Goal: Task Accomplishment & Management: Use online tool/utility

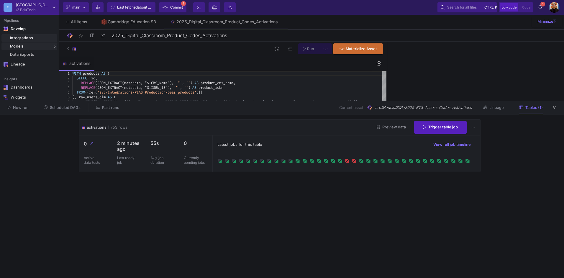
click at [25, 36] on div "Integrations" at bounding box center [33, 38] width 46 height 5
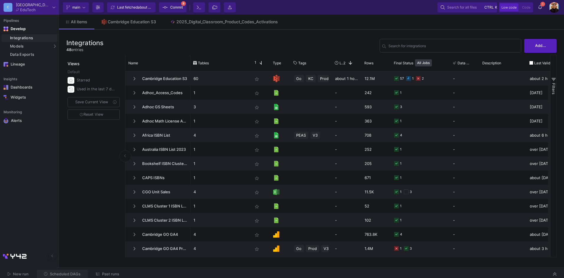
click at [78, 274] on span "Scheduled DAGs" at bounding box center [65, 274] width 31 height 4
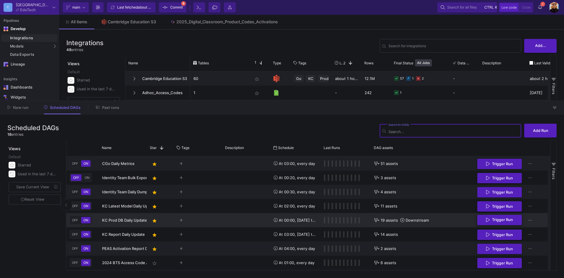
click at [504, 217] on span "Trigger Run" at bounding box center [502, 219] width 21 height 4
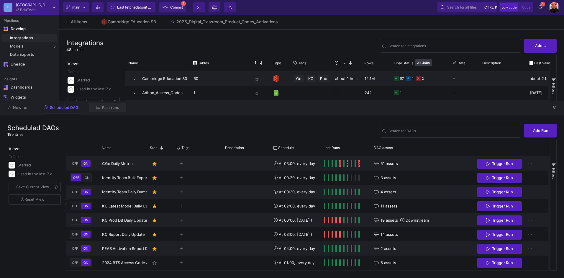
click at [110, 107] on span "Past runs" at bounding box center [110, 107] width 17 height 4
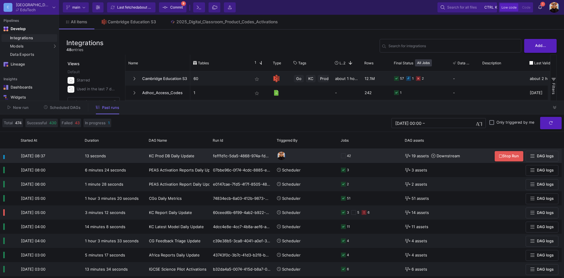
click at [376, 160] on div "42" at bounding box center [370, 156] width 58 height 14
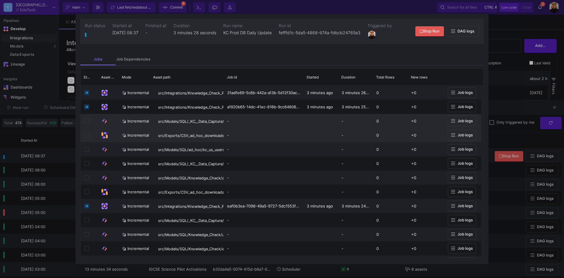
scroll to position [3, 0]
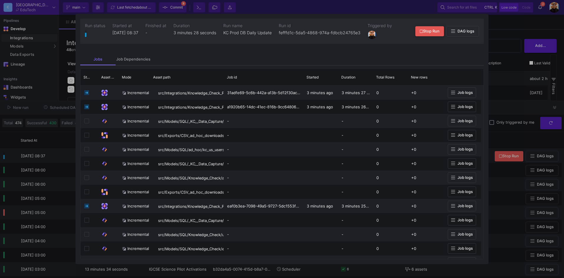
click at [513, 102] on div at bounding box center [282, 139] width 564 height 278
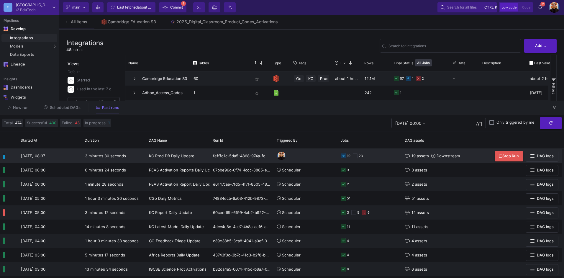
click at [381, 157] on div "19 23" at bounding box center [370, 156] width 58 height 14
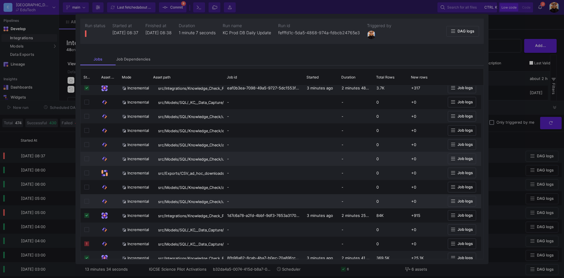
scroll to position [163, 0]
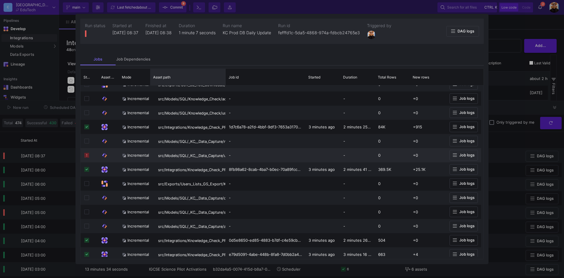
drag, startPoint x: 223, startPoint y: 76, endPoint x: 388, endPoint y: 154, distance: 182.5
click at [203, 103] on div "Status Asset Type Mode" at bounding box center [282, 164] width 403 height 190
click at [453, 155] on icon at bounding box center [455, 155] width 4 height 5
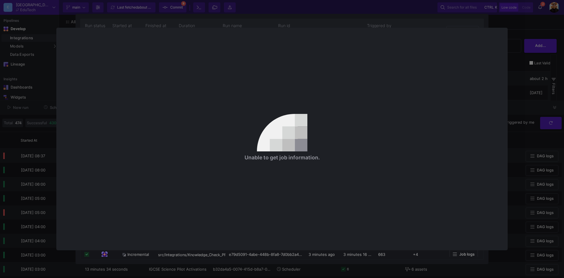
drag, startPoint x: 532, startPoint y: 67, endPoint x: 519, endPoint y: 69, distance: 13.5
click at [532, 67] on div at bounding box center [282, 139] width 564 height 278
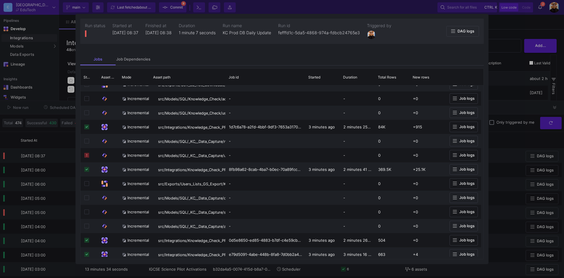
click at [513, 96] on div at bounding box center [282, 139] width 564 height 278
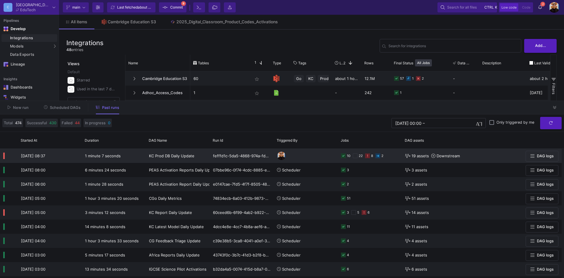
click at [316, 157] on y42-orchestration-triggered-by at bounding box center [306, 156] width 58 height 14
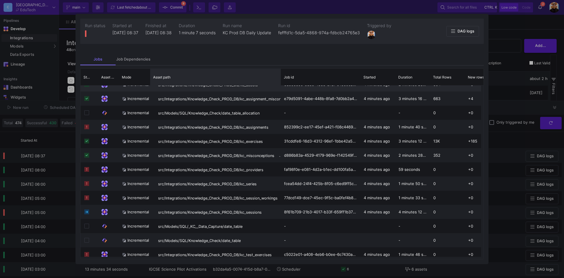
drag, startPoint x: 223, startPoint y: 78, endPoint x: 279, endPoint y: 90, distance: 57.3
click at [280, 89] on div "Status Asset Type Mode" at bounding box center [282, 164] width 403 height 190
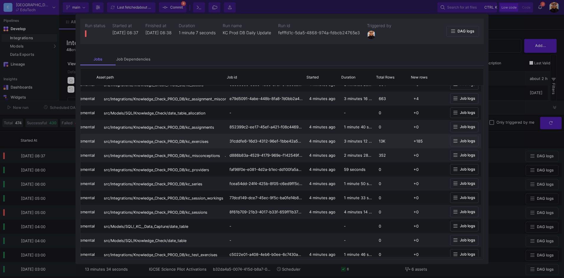
drag, startPoint x: 286, startPoint y: 135, endPoint x: 354, endPoint y: 138, distance: 68.5
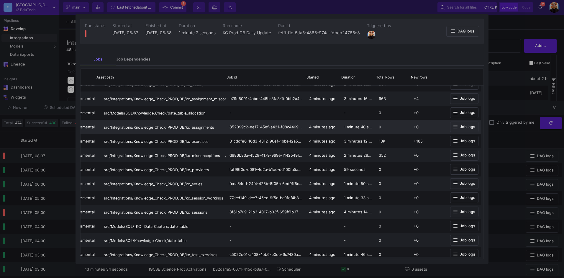
click at [463, 130] on button "Job logs" at bounding box center [464, 127] width 28 height 11
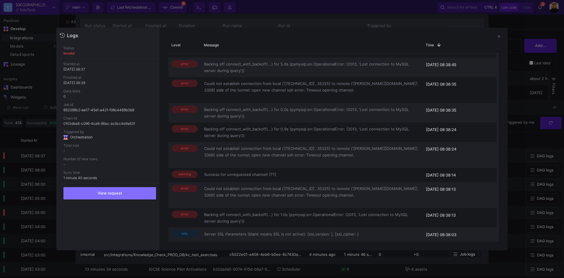
drag, startPoint x: 516, startPoint y: 64, endPoint x: 426, endPoint y: 115, distance: 103.7
click at [516, 65] on div at bounding box center [282, 139] width 564 height 278
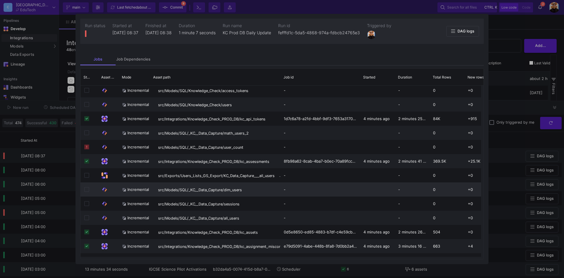
drag, startPoint x: 250, startPoint y: 181, endPoint x: 127, endPoint y: 189, distance: 122.9
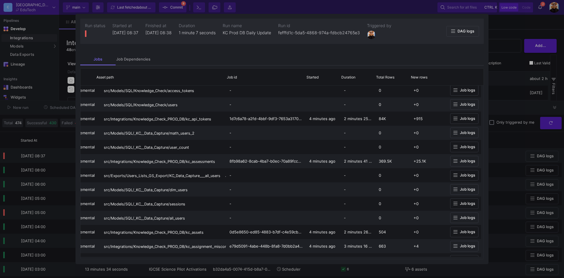
drag, startPoint x: 442, startPoint y: 145, endPoint x: 489, endPoint y: 148, distance: 47.3
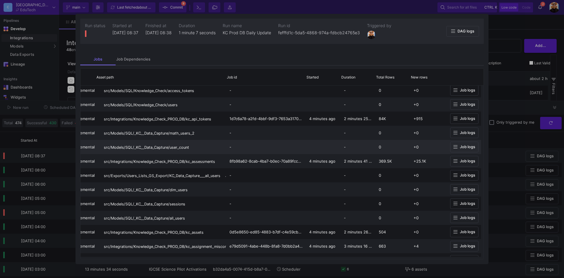
click at [455, 147] on icon at bounding box center [455, 147] width 4 height 5
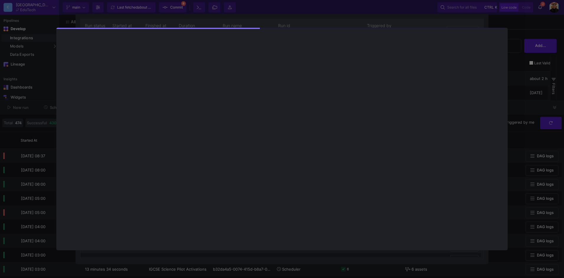
click at [540, 84] on div at bounding box center [282, 139] width 564 height 278
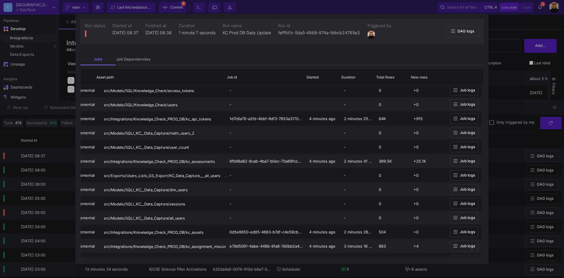
click at [526, 87] on div at bounding box center [282, 139] width 564 height 278
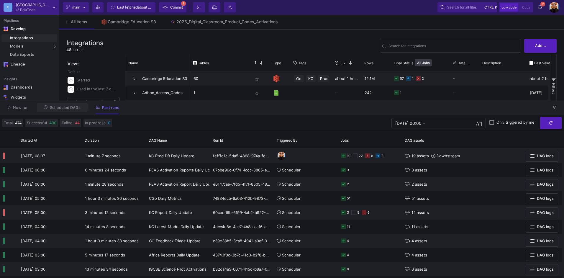
click at [59, 104] on button "Scheduled DAGs" at bounding box center [62, 107] width 51 height 9
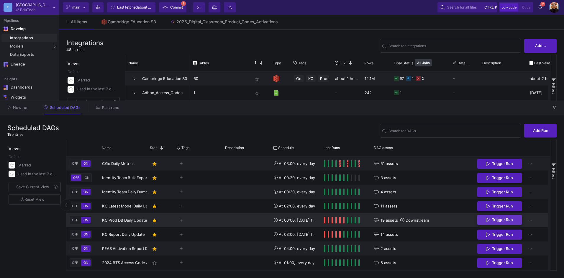
click at [501, 221] on span "Trigger Run" at bounding box center [502, 219] width 21 height 4
click at [93, 108] on button "Past runs" at bounding box center [107, 107] width 37 height 9
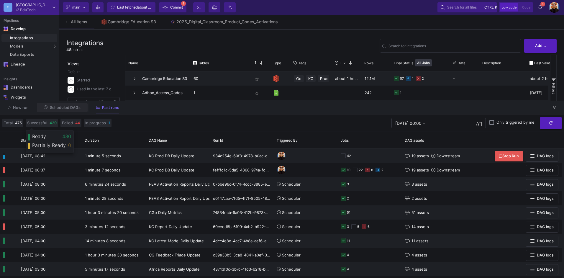
click at [63, 111] on button "Scheduled DAGs" at bounding box center [62, 107] width 51 height 9
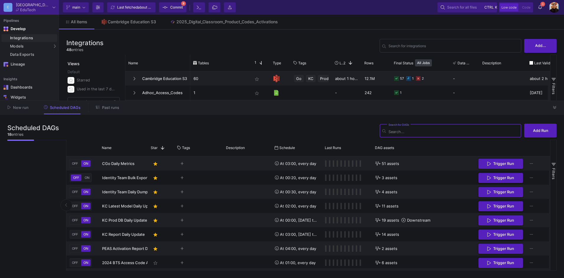
click at [121, 108] on button "Past runs" at bounding box center [107, 107] width 37 height 9
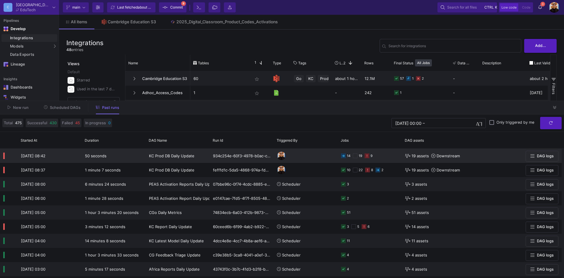
click at [381, 159] on div "14 19 9" at bounding box center [370, 156] width 58 height 14
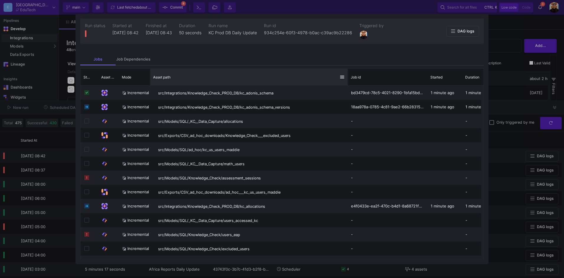
drag, startPoint x: 223, startPoint y: 74, endPoint x: 347, endPoint y: 83, distance: 124.2
click at [347, 83] on div at bounding box center [348, 77] width 2 height 17
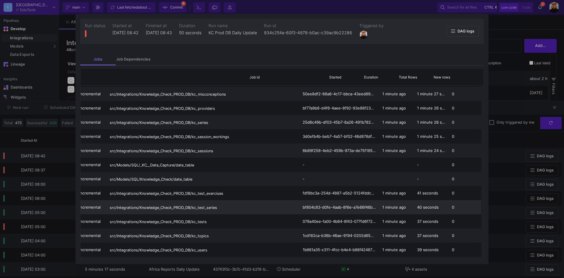
scroll to position [0, 124]
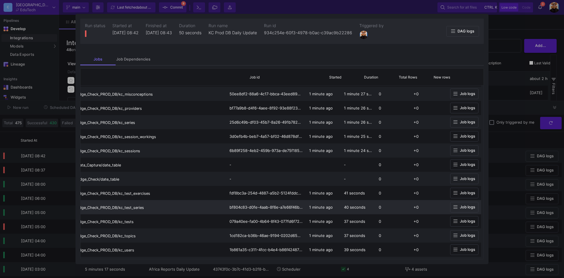
drag, startPoint x: 360, startPoint y: 201, endPoint x: 411, endPoint y: 200, distance: 50.7
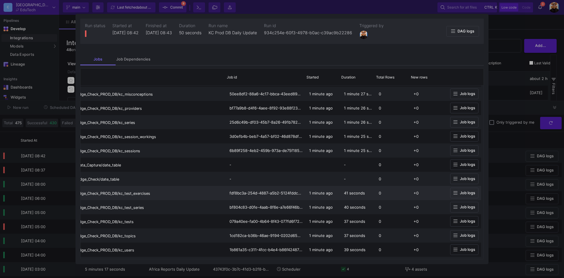
click at [454, 193] on icon at bounding box center [455, 193] width 4 height 5
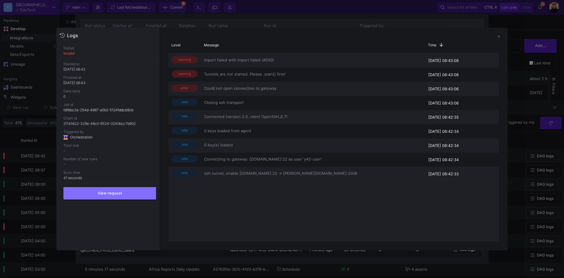
click at [527, 137] on div at bounding box center [282, 139] width 564 height 278
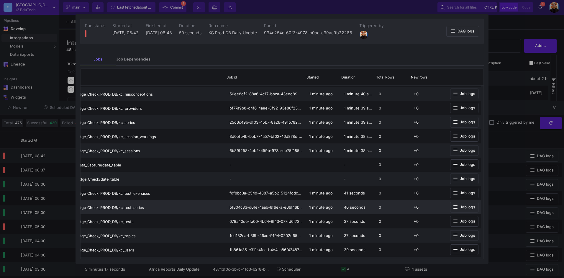
click at [465, 209] on span "Job logs" at bounding box center [467, 207] width 15 height 4
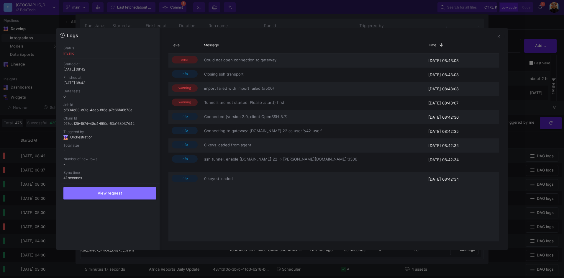
click at [533, 133] on div at bounding box center [282, 139] width 564 height 278
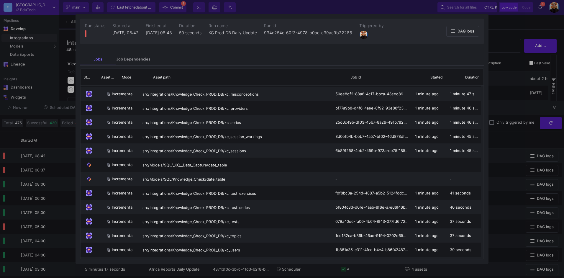
scroll to position [0, 0]
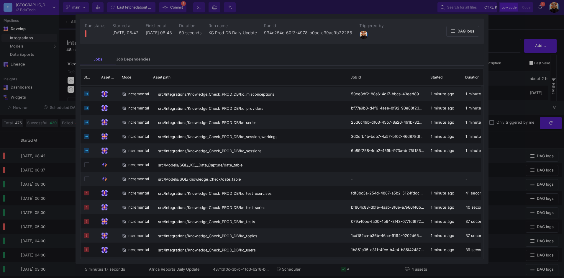
click at [509, 147] on div at bounding box center [282, 139] width 564 height 278
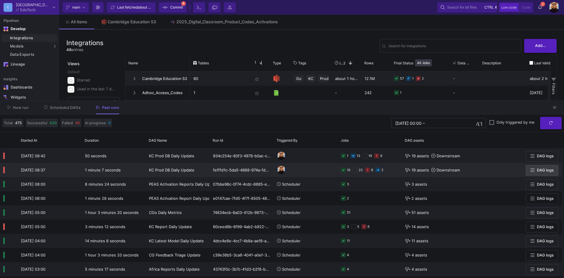
click at [547, 172] on span "DAG logs" at bounding box center [545, 170] width 17 height 4
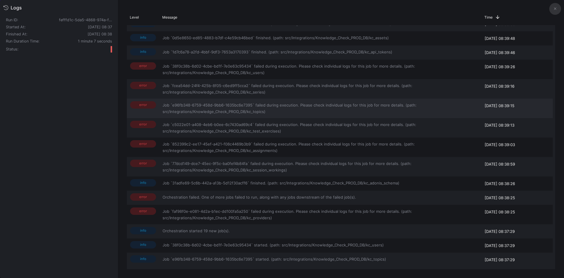
scroll to position [88, 0]
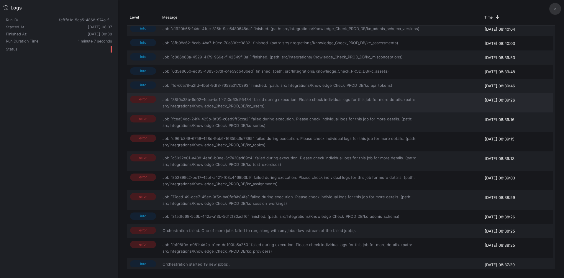
click at [436, 101] on span "Job `38f0c38b-6d02-4cbe-bd1f-7e0e63c95434` failed during execution. Please chec…" at bounding box center [321, 102] width 316 height 13
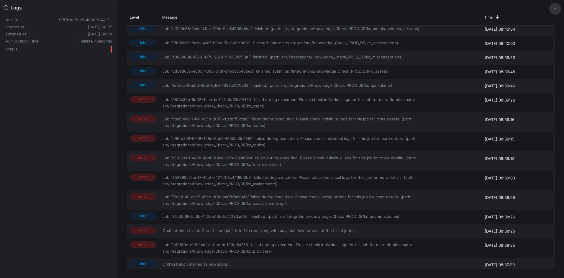
click at [558, 12] on button at bounding box center [555, 9] width 12 height 12
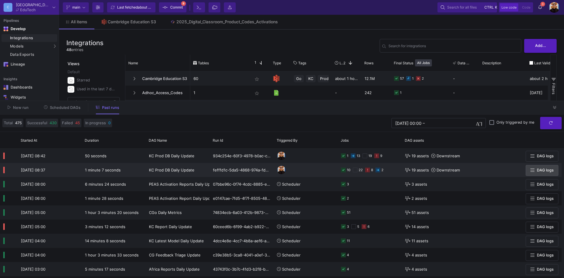
click at [399, 172] on div "10 22 8 2" at bounding box center [370, 170] width 64 height 14
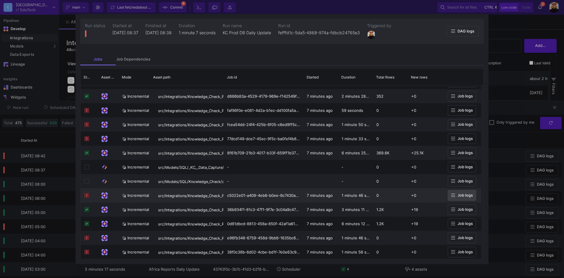
click at [468, 193] on button "Job logs" at bounding box center [462, 195] width 28 height 11
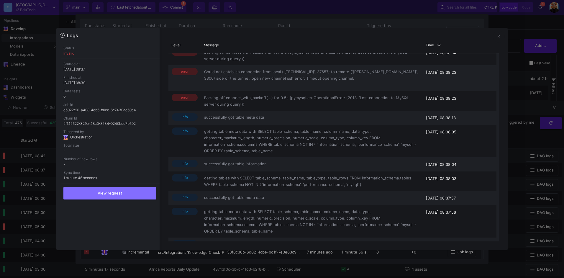
click at [528, 89] on div at bounding box center [282, 139] width 564 height 278
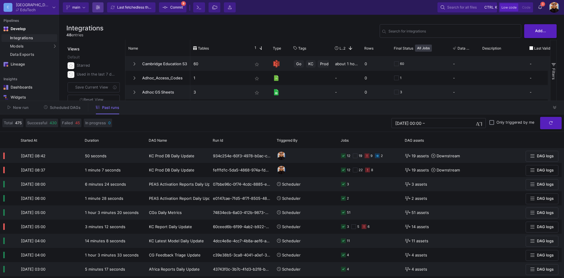
click at [97, 6] on icon at bounding box center [98, 7] width 4 height 4
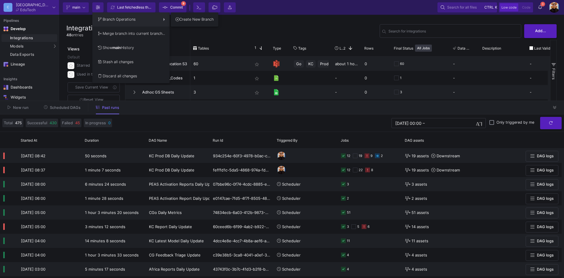
click at [346, 38] on div at bounding box center [282, 139] width 564 height 278
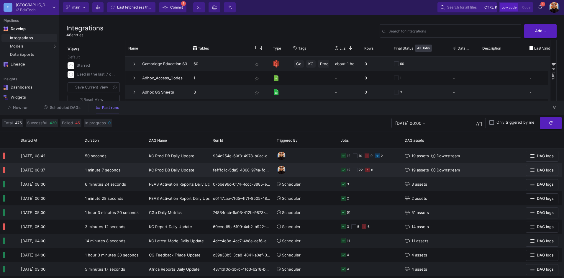
click at [379, 173] on div "12 22 8" at bounding box center [370, 170] width 58 height 14
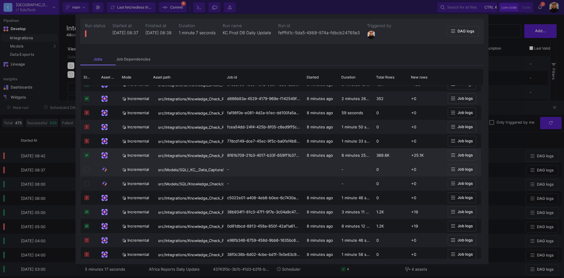
scroll to position [421, 0]
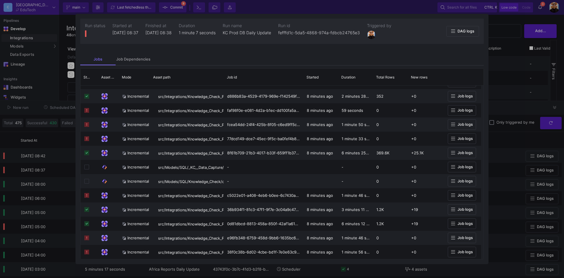
click at [502, 152] on div at bounding box center [282, 139] width 564 height 278
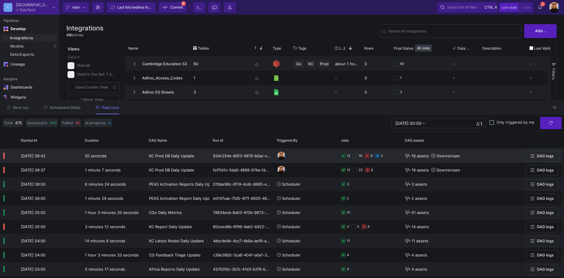
click at [326, 151] on y42-orchestration-triggered-by at bounding box center [306, 156] width 58 height 14
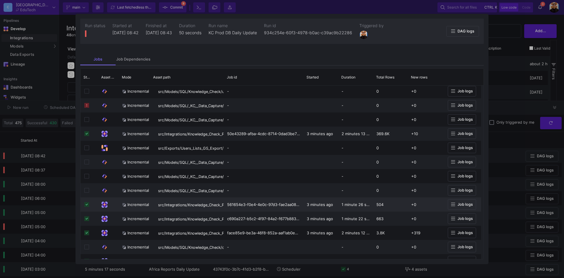
scroll to position [156, 0]
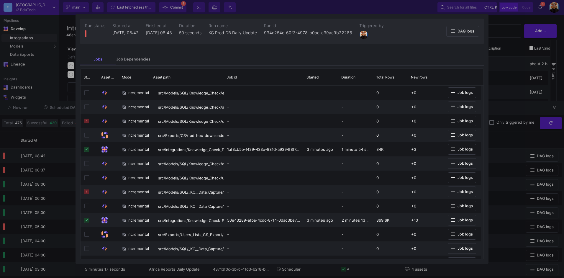
click at [509, 91] on div at bounding box center [282, 139] width 564 height 278
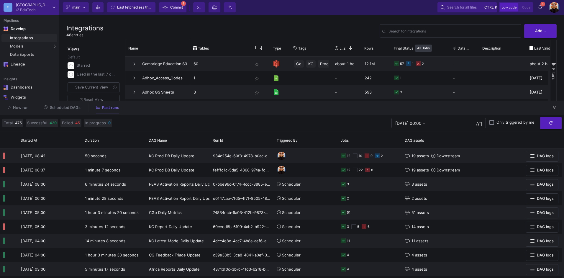
drag, startPoint x: 557, startPoint y: 105, endPoint x: 488, endPoint y: 111, distance: 68.5
click at [488, 111] on div "New run Scheduled DAGs Past runs" at bounding box center [282, 108] width 564 height 14
click at [432, 31] on input "Search for integrations" at bounding box center [453, 32] width 130 height 4
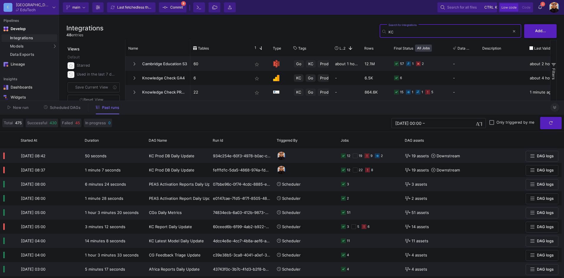
type input "KC"
click at [555, 110] on button at bounding box center [554, 107] width 9 height 9
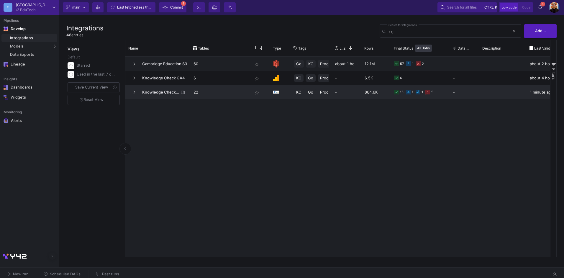
click at [231, 94] on p "22" at bounding box center [219, 92] width 53 height 14
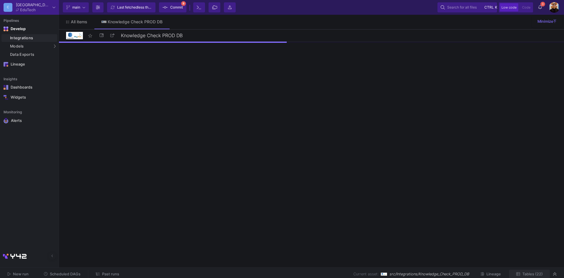
click at [537, 274] on span "Tables (22)" at bounding box center [532, 274] width 20 height 4
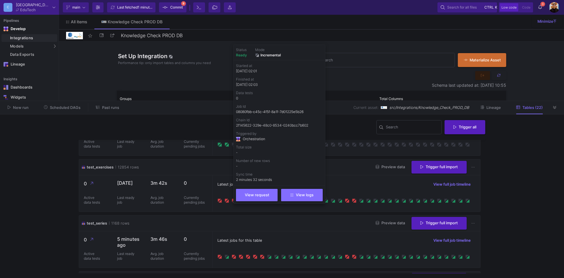
scroll to position [826, 0]
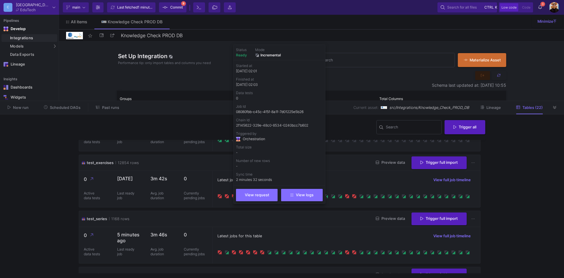
click at [426, 169] on button "Trigger full import" at bounding box center [438, 162] width 55 height 13
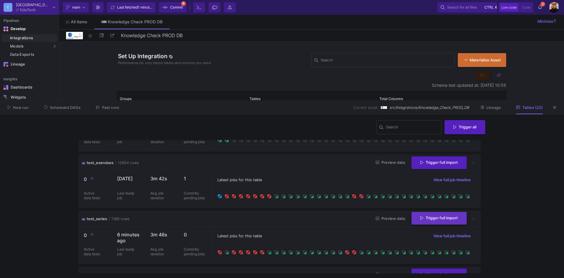
click at [420, 220] on icon at bounding box center [421, 218] width 3 height 4
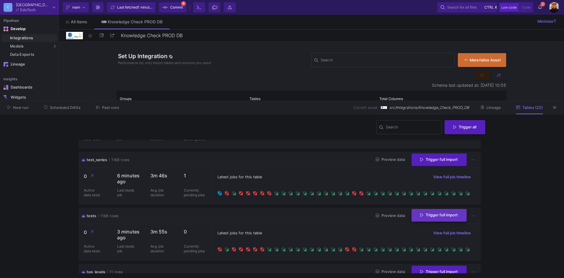
click at [434, 217] on span "Trigger full import" at bounding box center [438, 215] width 37 height 4
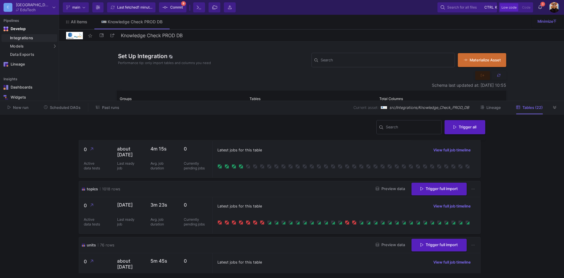
scroll to position [0, 0]
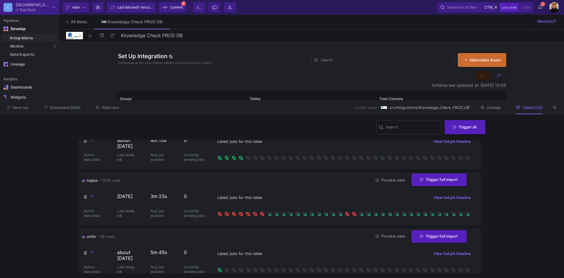
click at [446, 182] on span "Trigger full import" at bounding box center [438, 179] width 37 height 4
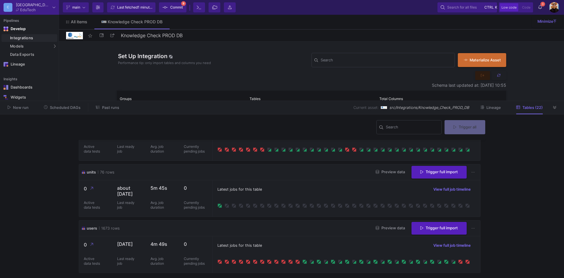
scroll to position [1108, 0]
click at [435, 226] on span "Trigger full import" at bounding box center [438, 227] width 37 height 4
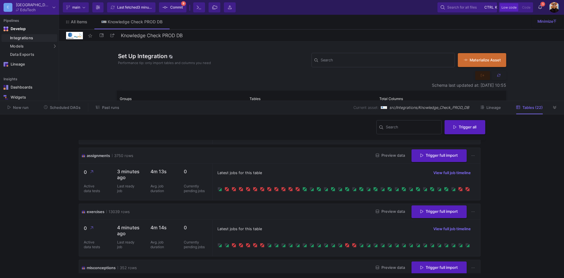
scroll to position [531, 0]
